Goal: Task Accomplishment & Management: Manage account settings

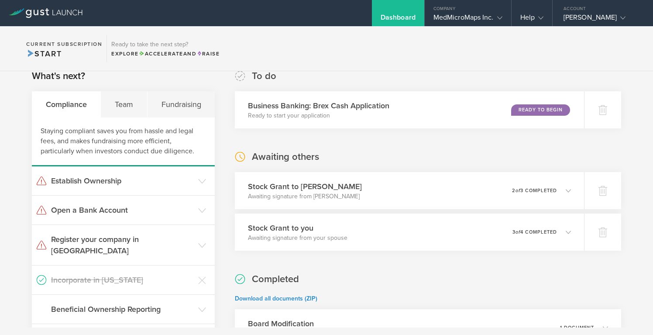
scroll to position [20, 0]
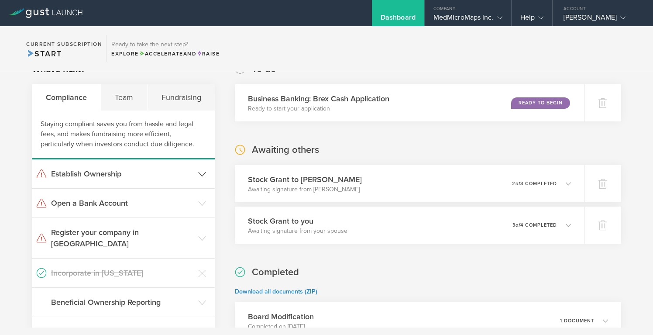
click at [120, 172] on h3 "Establish Ownership" at bounding box center [122, 173] width 143 height 11
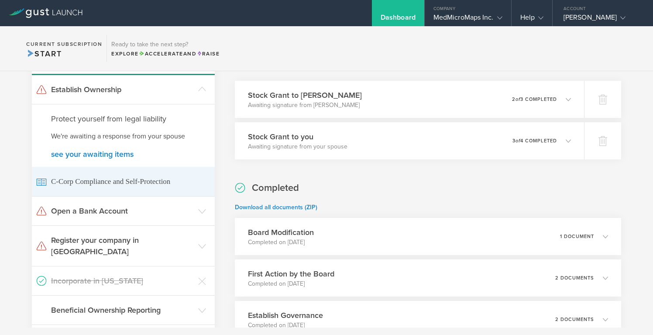
scroll to position [108, 0]
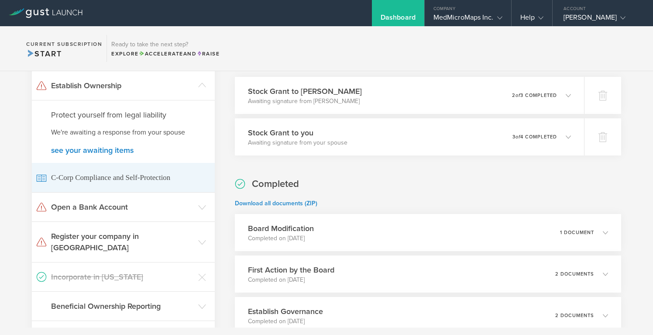
click at [89, 177] on span "C-Corp Compliance and Self-Protection" at bounding box center [123, 177] width 174 height 29
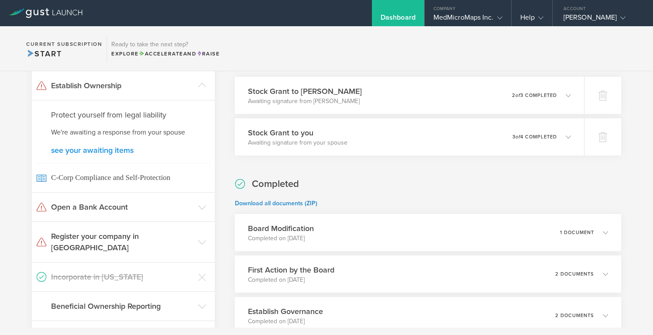
click at [109, 151] on link "see your awaiting items" at bounding box center [123, 150] width 144 height 8
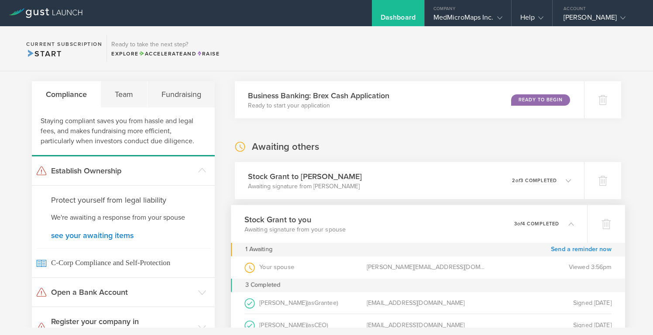
scroll to position [11, 0]
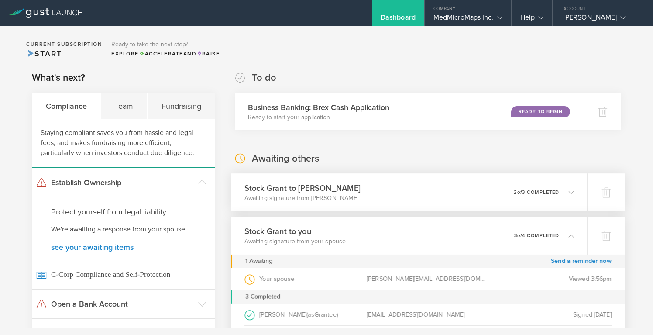
click at [485, 191] on div "Stock Grant to Ian Gordon Holyaok Awaiting signature from Ian Gordon Holyaok 0 …" at bounding box center [409, 192] width 356 height 38
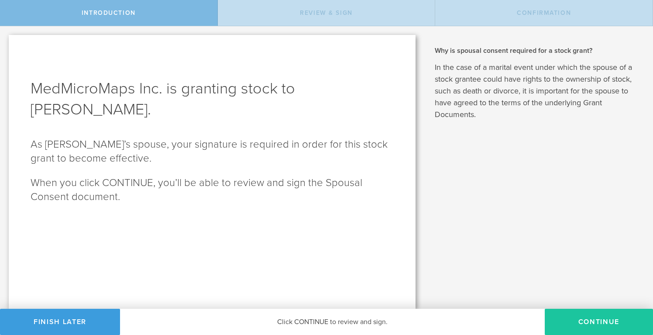
click at [597, 324] on button "CONTINUE" at bounding box center [599, 322] width 108 height 26
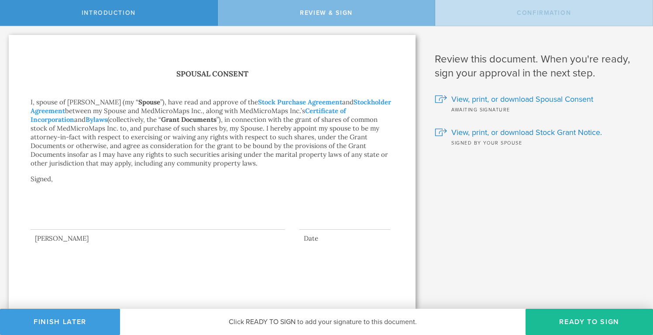
click at [93, 205] on div at bounding box center [158, 212] width 254 height 35
click at [614, 320] on button "Ready to Sign" at bounding box center [589, 322] width 127 height 26
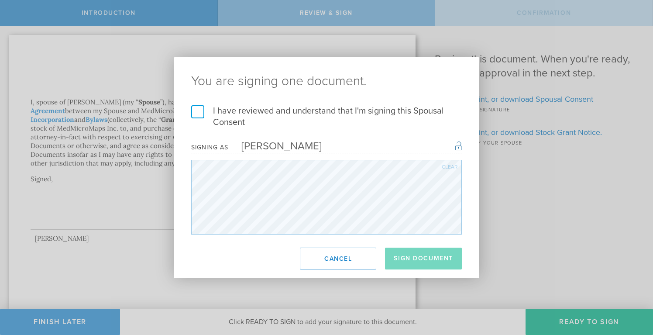
click at [194, 111] on label "I have reviewed and understand that I'm signing this Spousal Consent" at bounding box center [326, 116] width 271 height 23
click at [0, 0] on input "I have reviewed and understand that I'm signing this Spousal Consent" at bounding box center [0, 0] width 0 height 0
click at [432, 257] on button "Sign Document" at bounding box center [423, 258] width 77 height 22
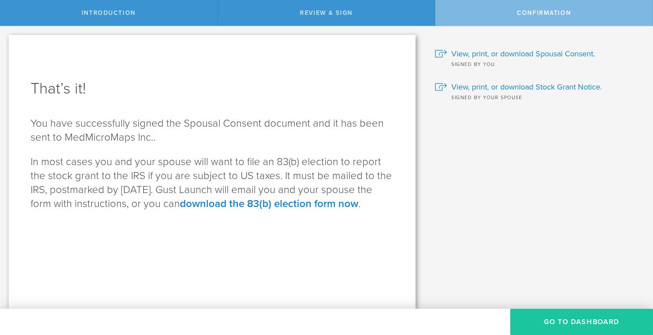
click at [586, 323] on button "Go to Dashboard" at bounding box center [581, 322] width 143 height 26
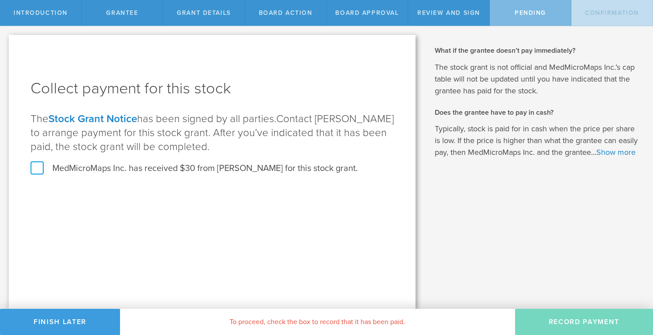
click at [40, 168] on label "MedMicroMaps Inc. has received $30 from [PERSON_NAME] for this stock grant." at bounding box center [194, 168] width 327 height 11
click at [0, 0] on input "MedMicroMaps Inc. has received $30 from [PERSON_NAME] for this stock grant." at bounding box center [0, 0] width 0 height 0
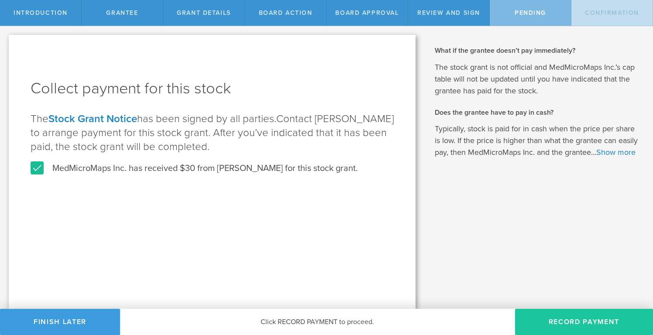
click at [581, 319] on button "Record Payment" at bounding box center [584, 322] width 138 height 26
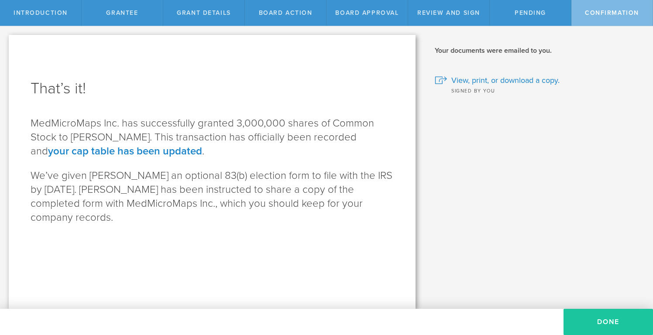
click at [604, 322] on button "Done" at bounding box center [608, 322] width 89 height 26
